Goal: Information Seeking & Learning: Learn about a topic

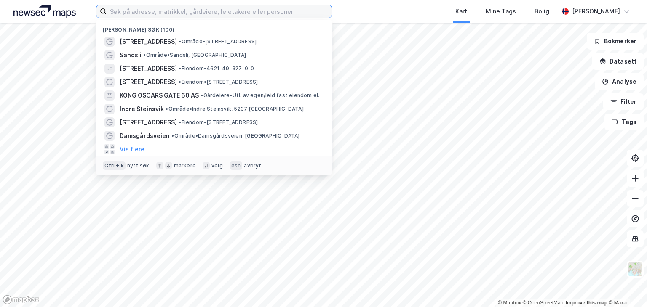
click at [133, 13] on input at bounding box center [219, 11] width 225 height 13
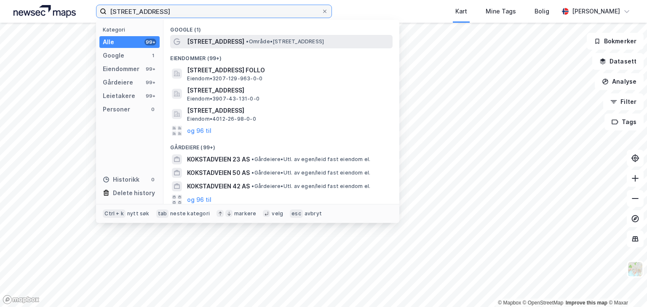
type input "[STREET_ADDRESS]"
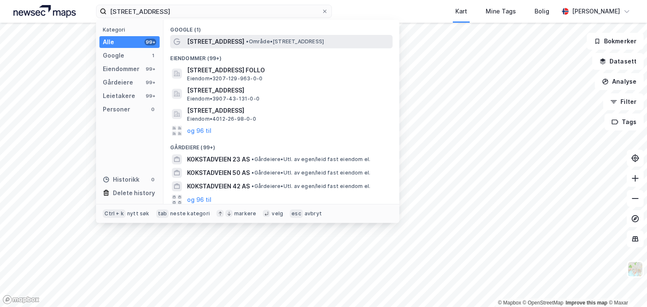
click at [206, 40] on span "[STREET_ADDRESS]" at bounding box center [215, 42] width 57 height 10
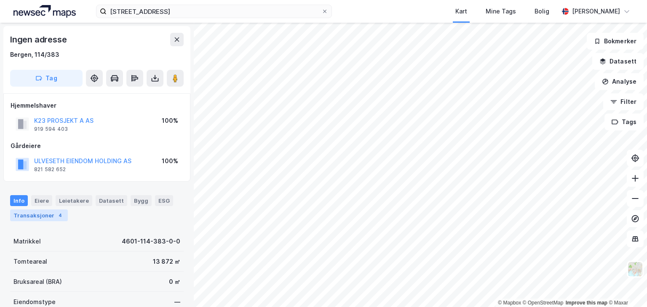
click at [45, 213] on div "Transaksjoner 4" at bounding box center [39, 216] width 58 height 12
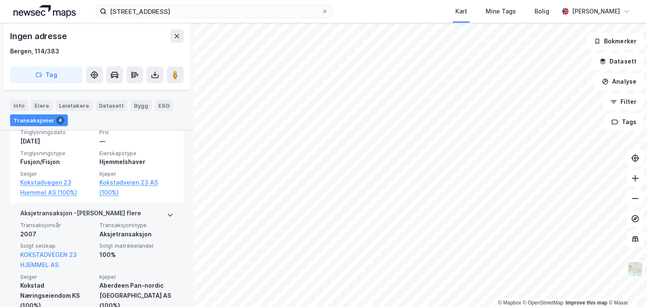
scroll to position [347, 0]
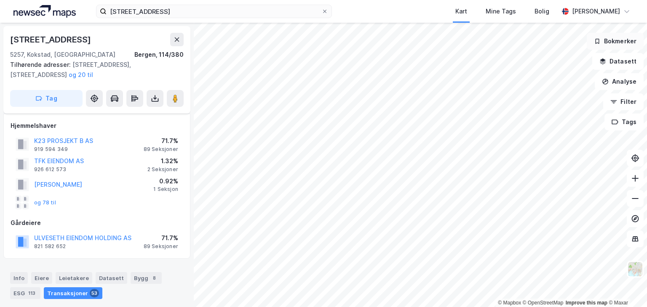
scroll to position [82, 0]
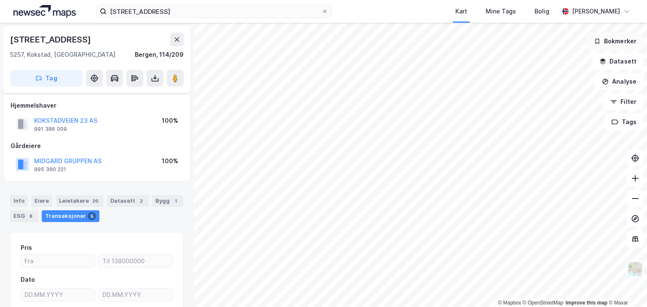
scroll to position [82, 0]
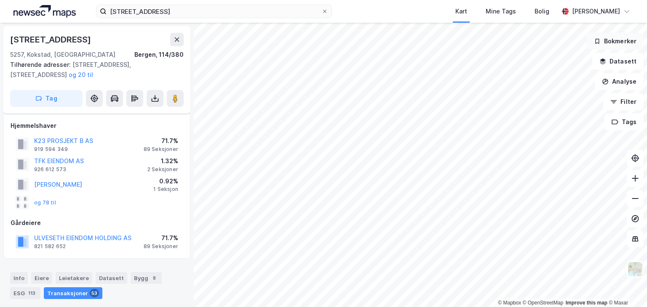
scroll to position [82, 0]
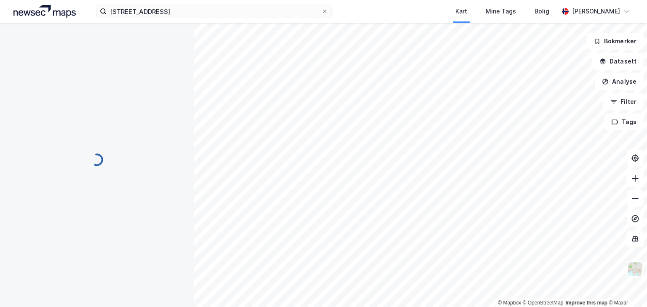
scroll to position [82, 0]
